Goal: Check status: Check status

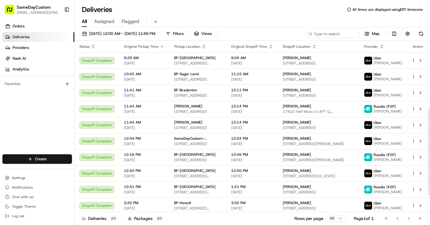
scroll to position [133, 0]
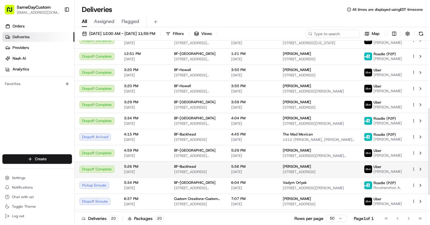
click at [153, 173] on span "[DATE]" at bounding box center [144, 172] width 41 height 5
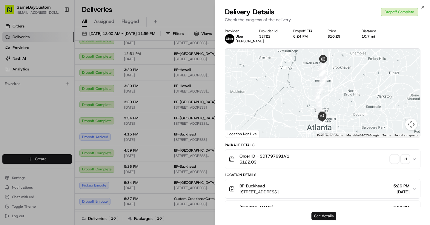
click at [321, 214] on button "See details" at bounding box center [324, 216] width 25 height 8
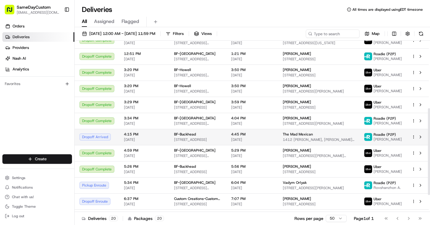
click at [355, 133] on div "The Mad Mexican" at bounding box center [319, 134] width 72 height 5
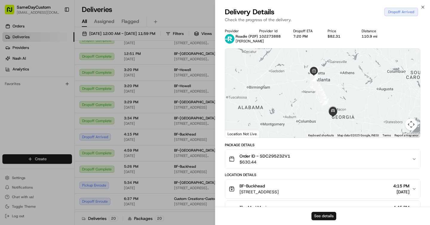
click at [326, 215] on button "See details" at bounding box center [324, 216] width 25 height 8
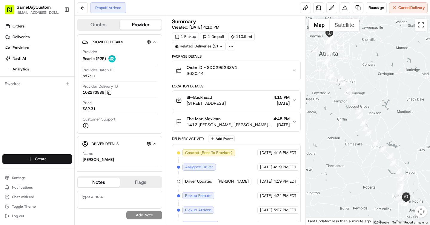
click at [248, 122] on span "1412 [PERSON_NAME], [PERSON_NAME], GA 31088, [GEOGRAPHIC_DATA]" at bounding box center [229, 125] width 84 height 6
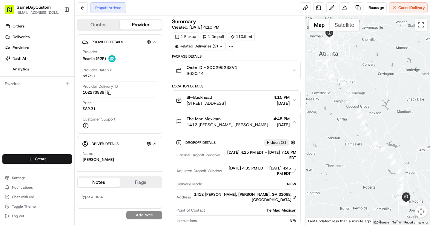
click at [212, 69] on span "Order ID - SDC295232V1" at bounding box center [212, 68] width 51 height 6
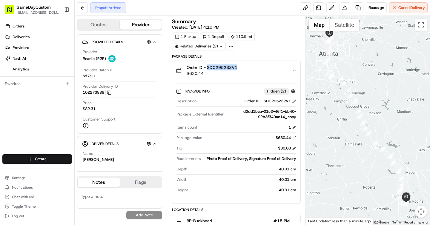
click at [212, 69] on span "Order ID - SDC295232V1" at bounding box center [212, 68] width 51 height 6
click at [215, 68] on span "Order ID - SDC295232V1" at bounding box center [212, 68] width 51 height 6
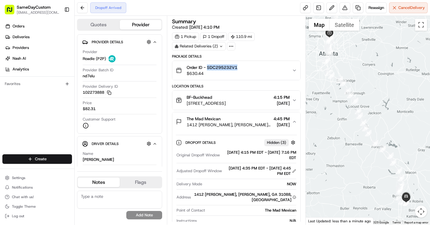
copy span "SDC295232V1"
click at [225, 133] on div "Dropoff Details Hidden ( 3 ) Original Dropoff Window 08/22/2025 4:15 PM EDT - 0…" at bounding box center [236, 186] width 128 height 110
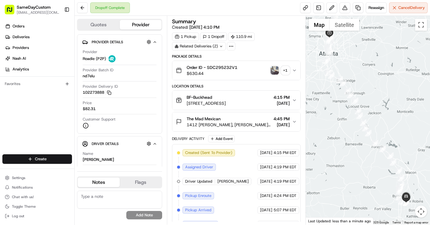
click at [278, 73] on img "button" at bounding box center [275, 70] width 8 height 8
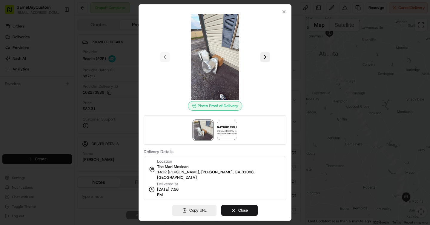
click at [296, 96] on div at bounding box center [215, 112] width 430 height 225
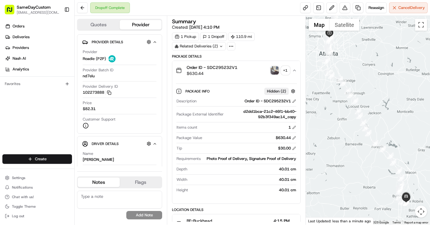
click at [294, 70] on icon "button" at bounding box center [294, 70] width 2 height 1
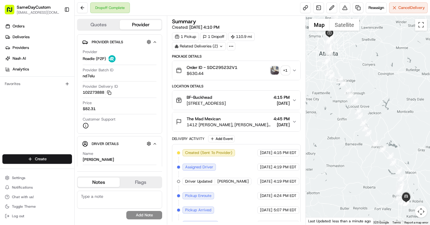
click at [274, 123] on span "[DATE]" at bounding box center [282, 125] width 16 height 6
